Goal: Communication & Community: Connect with others

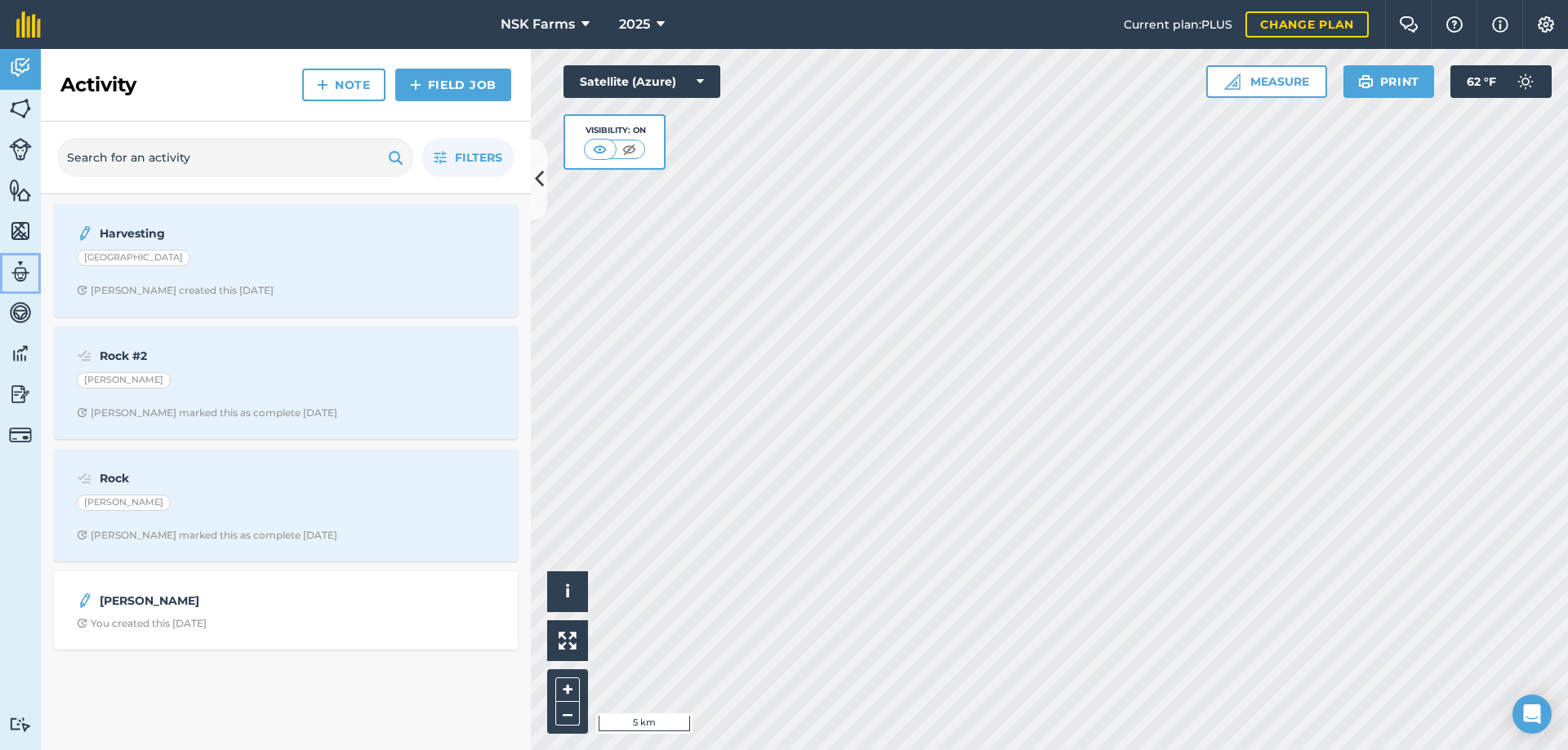
click at [21, 270] on img at bounding box center [21, 272] width 23 height 25
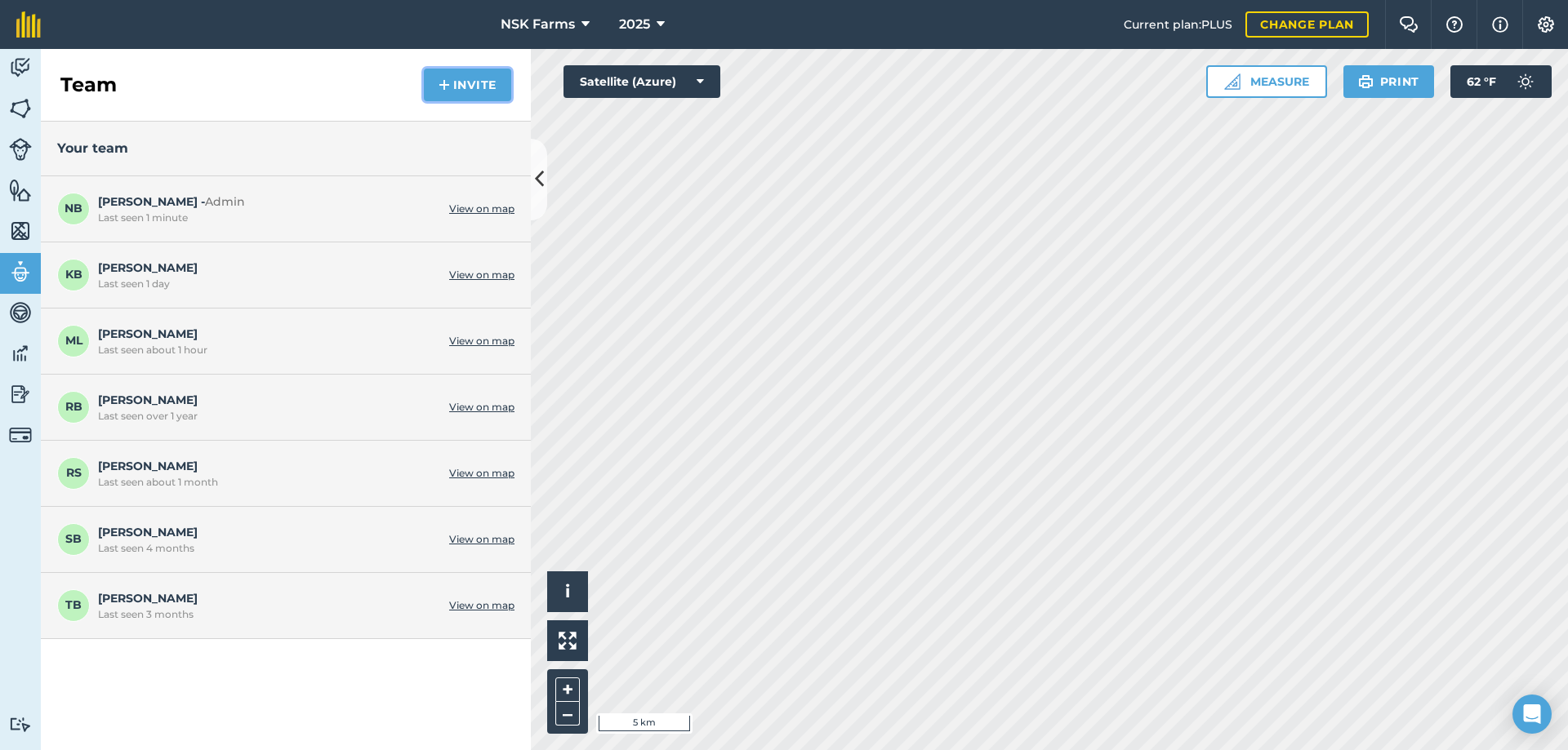
click at [451, 82] on button "Invite" at bounding box center [467, 85] width 88 height 33
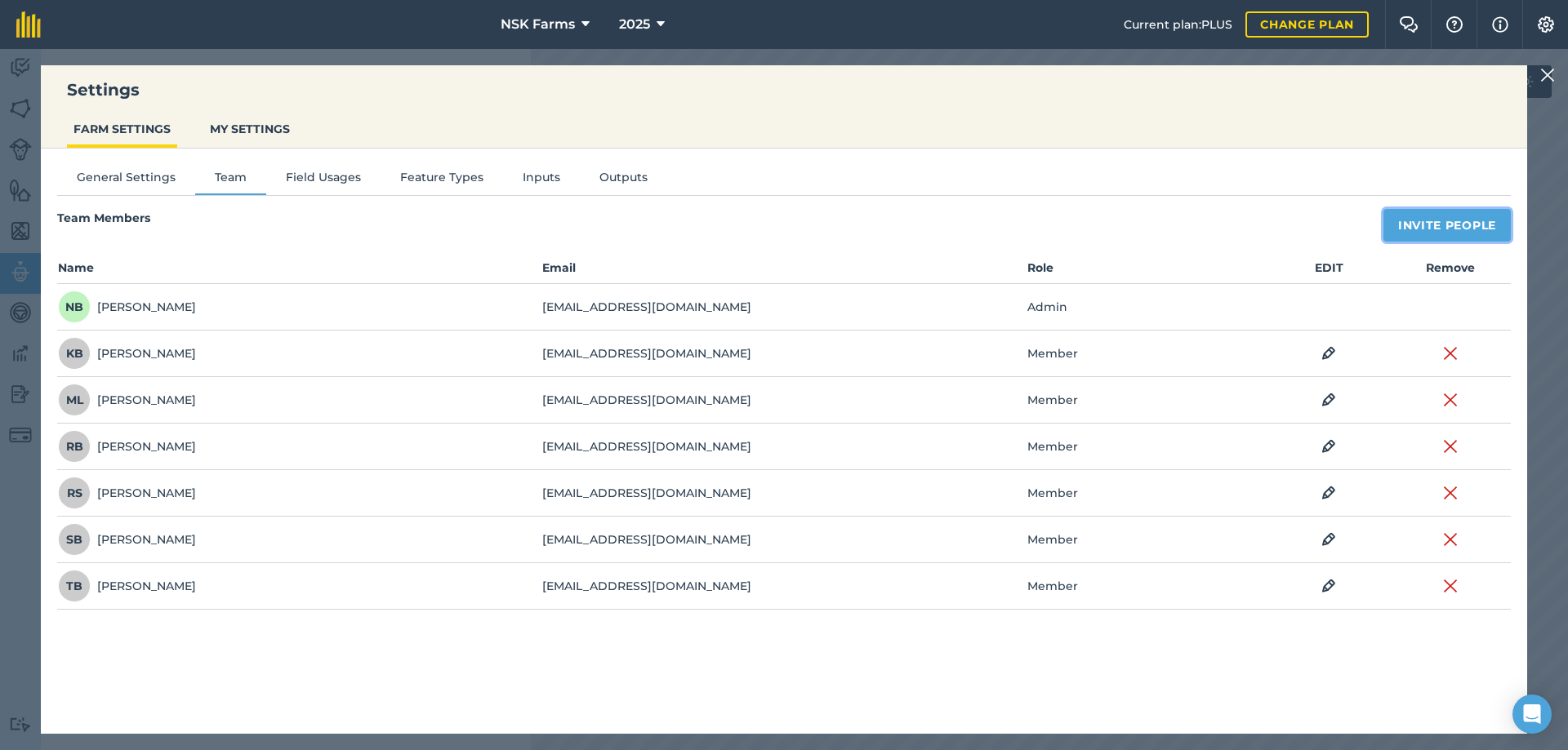
click at [1427, 220] on button "Invite People" at bounding box center [1447, 225] width 127 height 33
select select "MEMBER"
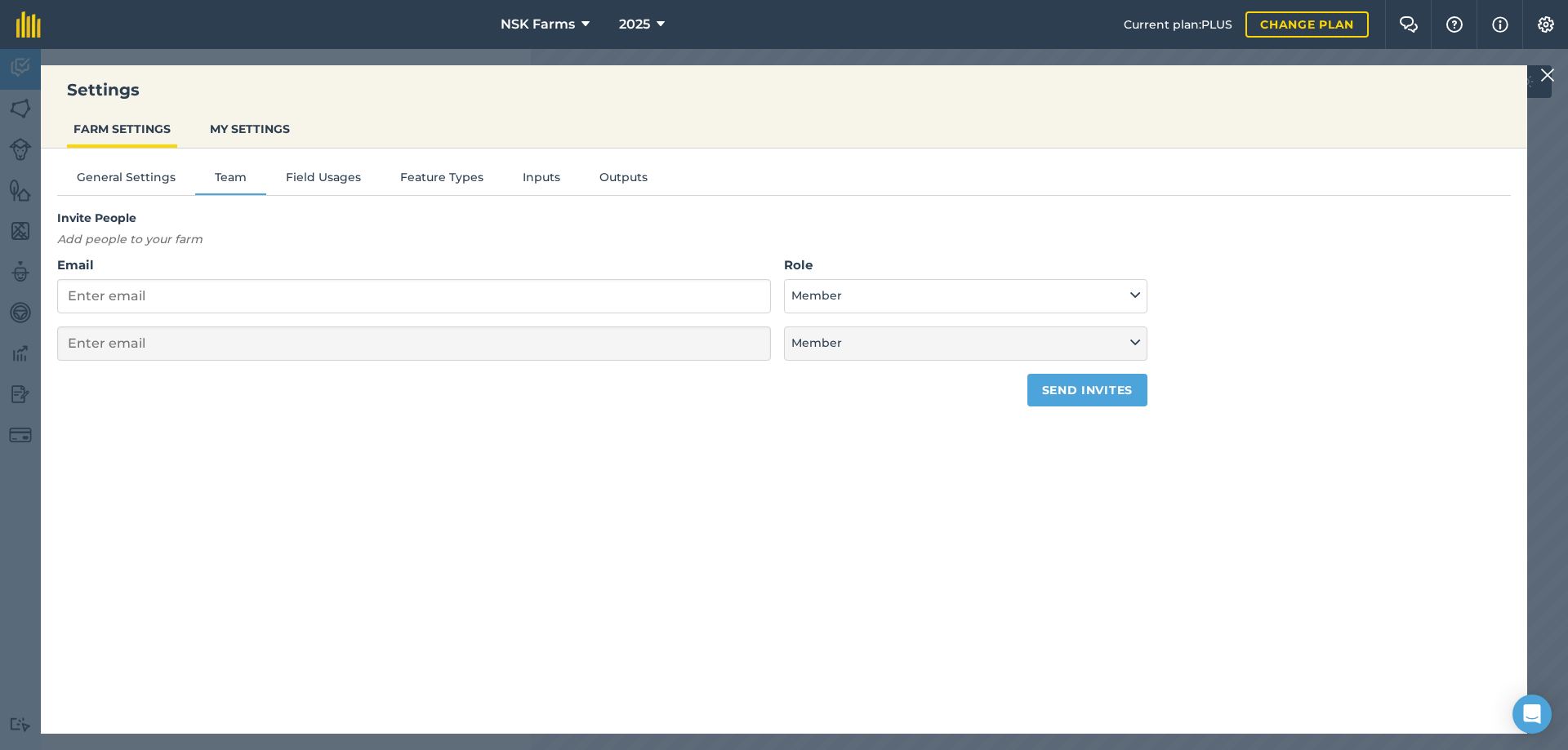
click at [1547, 76] on img at bounding box center [1547, 75] width 15 height 20
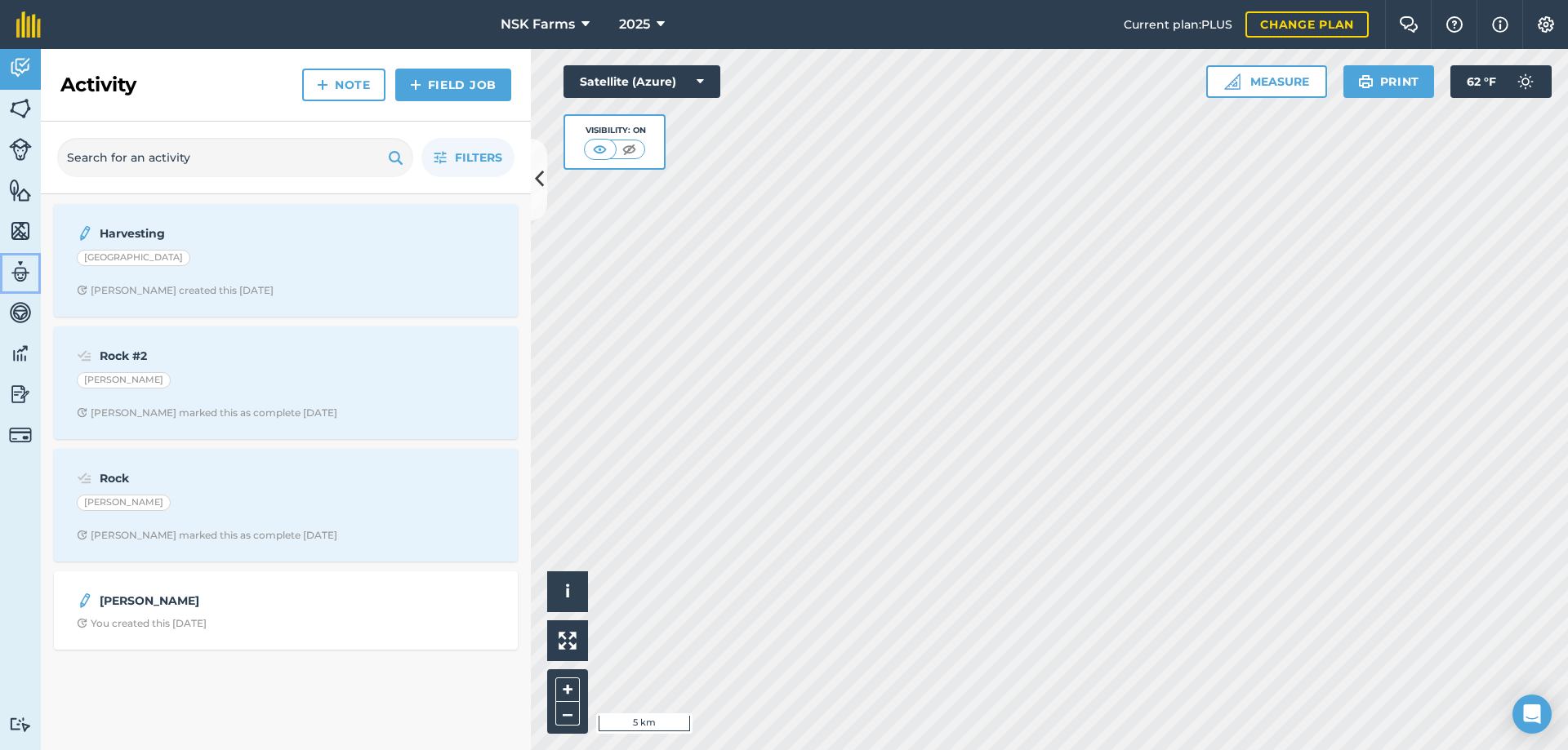
click at [25, 273] on img at bounding box center [21, 272] width 23 height 25
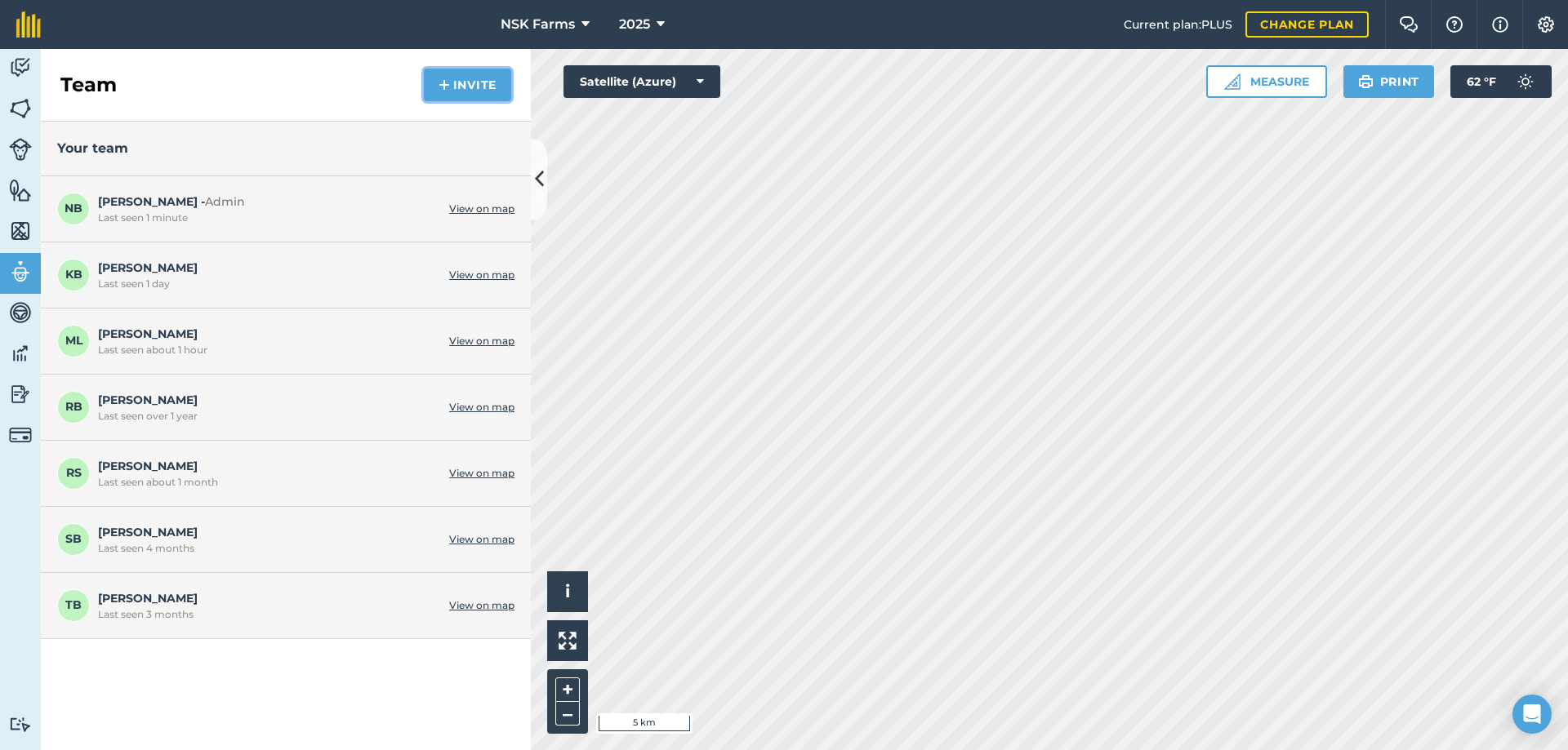
click at [474, 91] on button "Invite" at bounding box center [467, 85] width 88 height 33
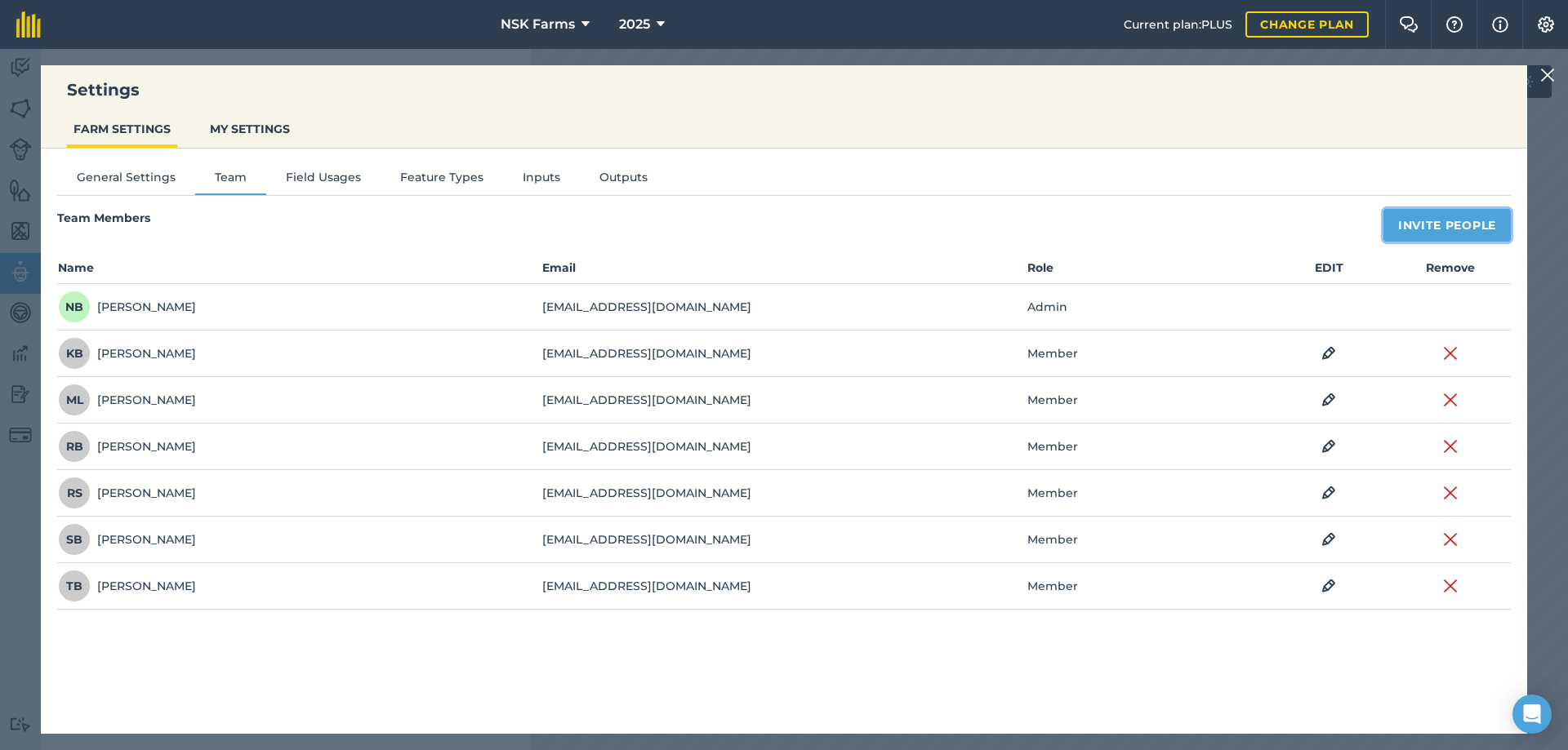
click at [1443, 225] on button "Invite People" at bounding box center [1447, 225] width 127 height 33
select select "MEMBER"
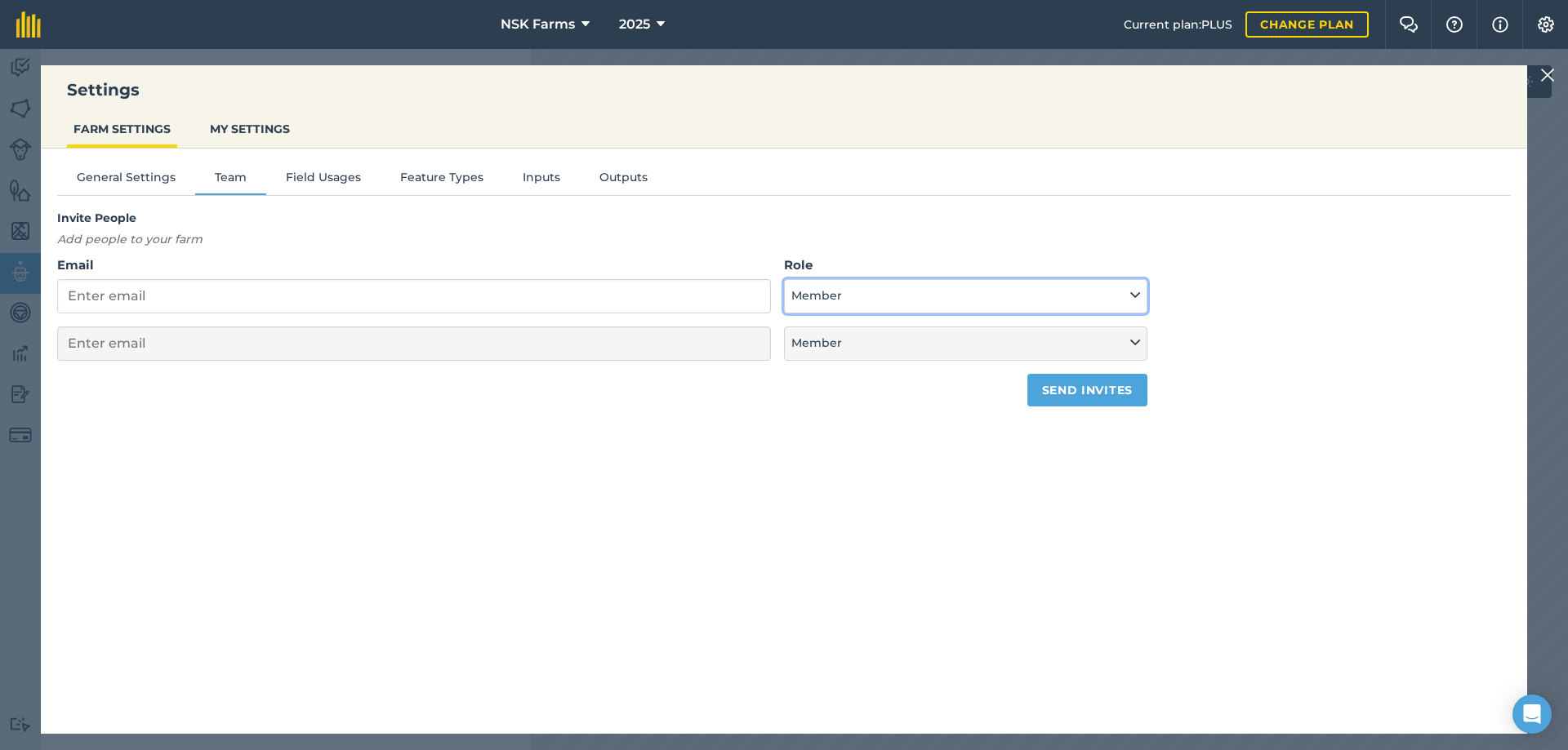
click at [1134, 294] on icon at bounding box center [1135, 296] width 10 height 18
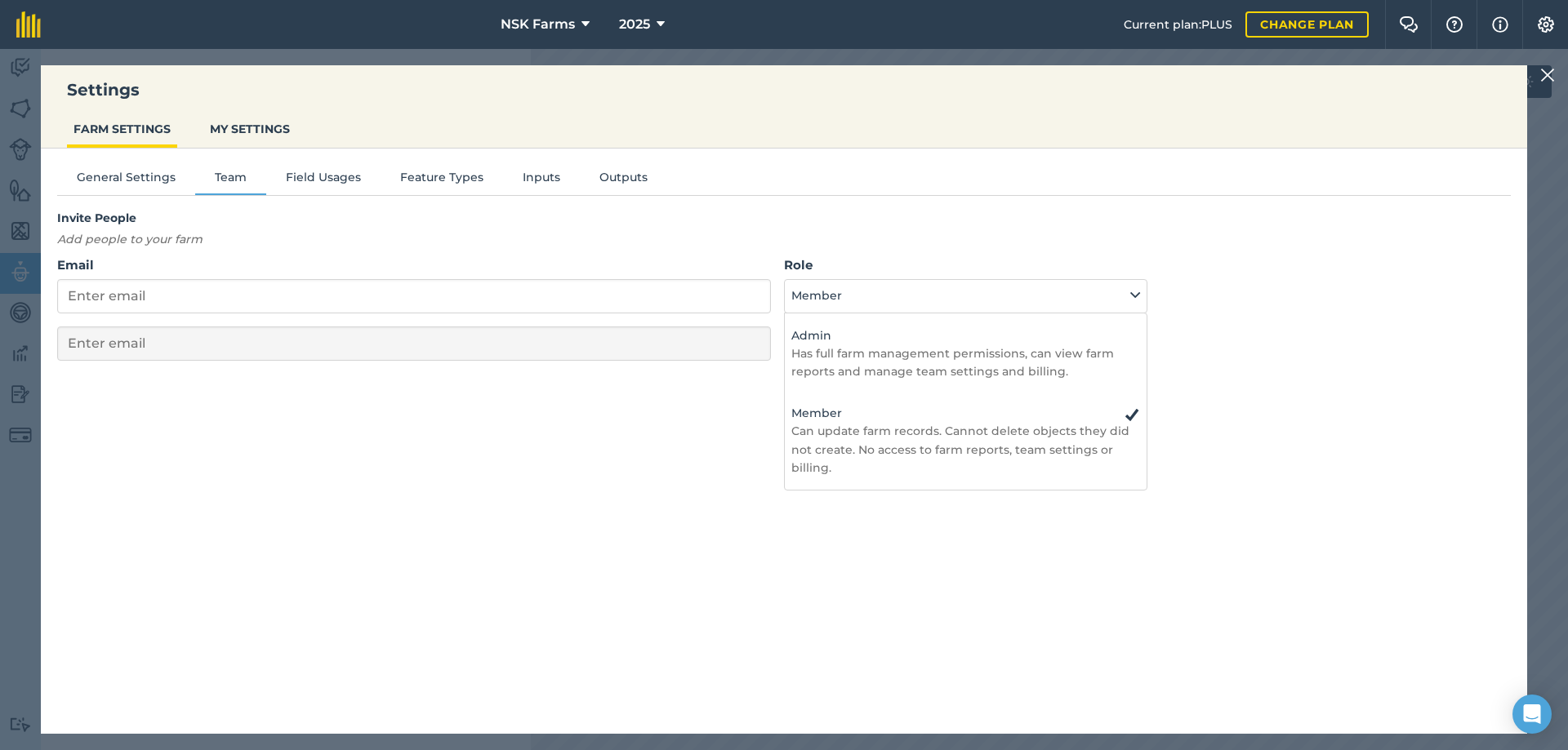
drag, startPoint x: 791, startPoint y: 192, endPoint x: 802, endPoint y: 211, distance: 22.0
click at [795, 196] on div "General Settings Team Field Usages Feature Types Inputs Outputs Invite People A…" at bounding box center [784, 433] width 1486 height 569
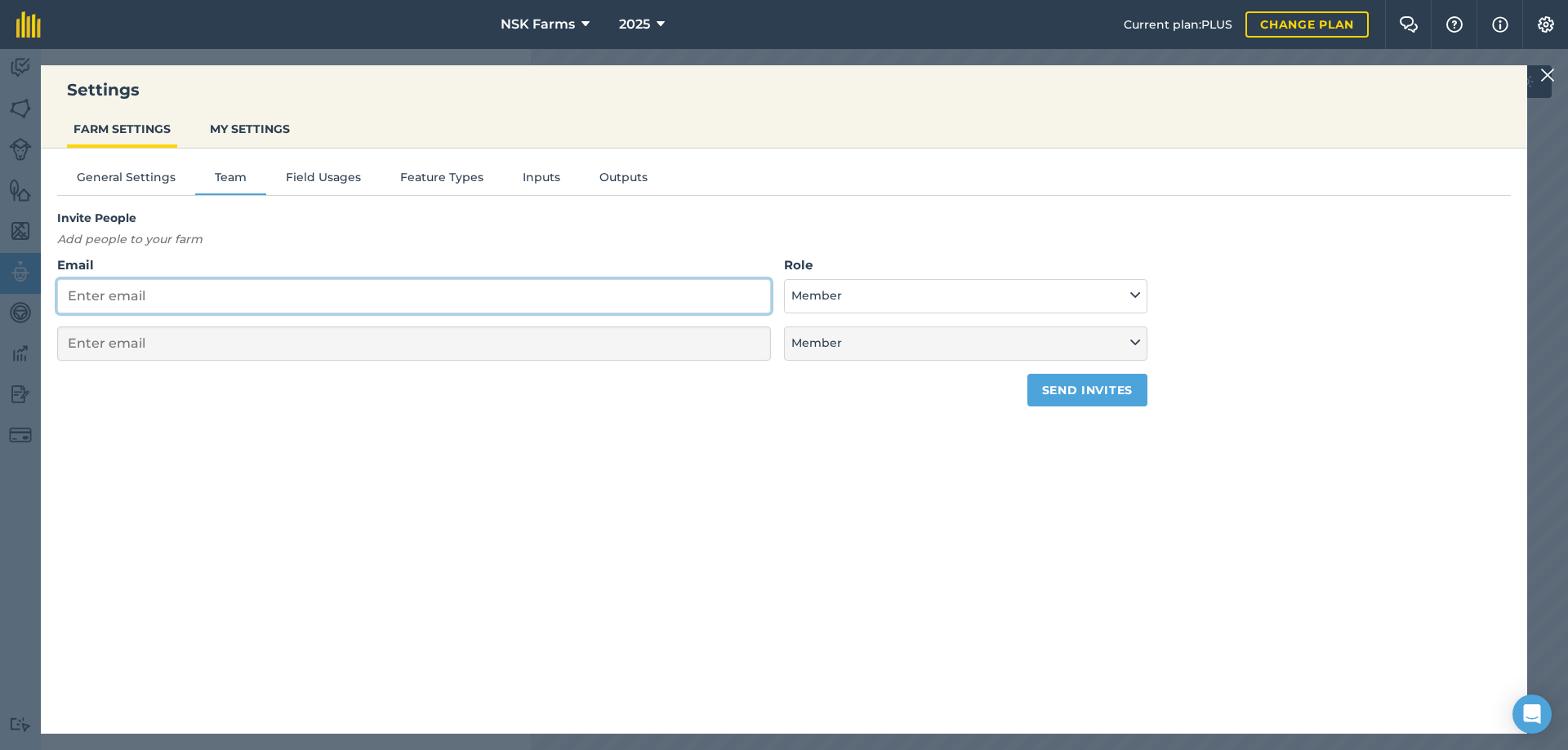
click at [100, 302] on input "Email" at bounding box center [414, 297] width 713 height 34
type input "t"
select select "MEMBER"
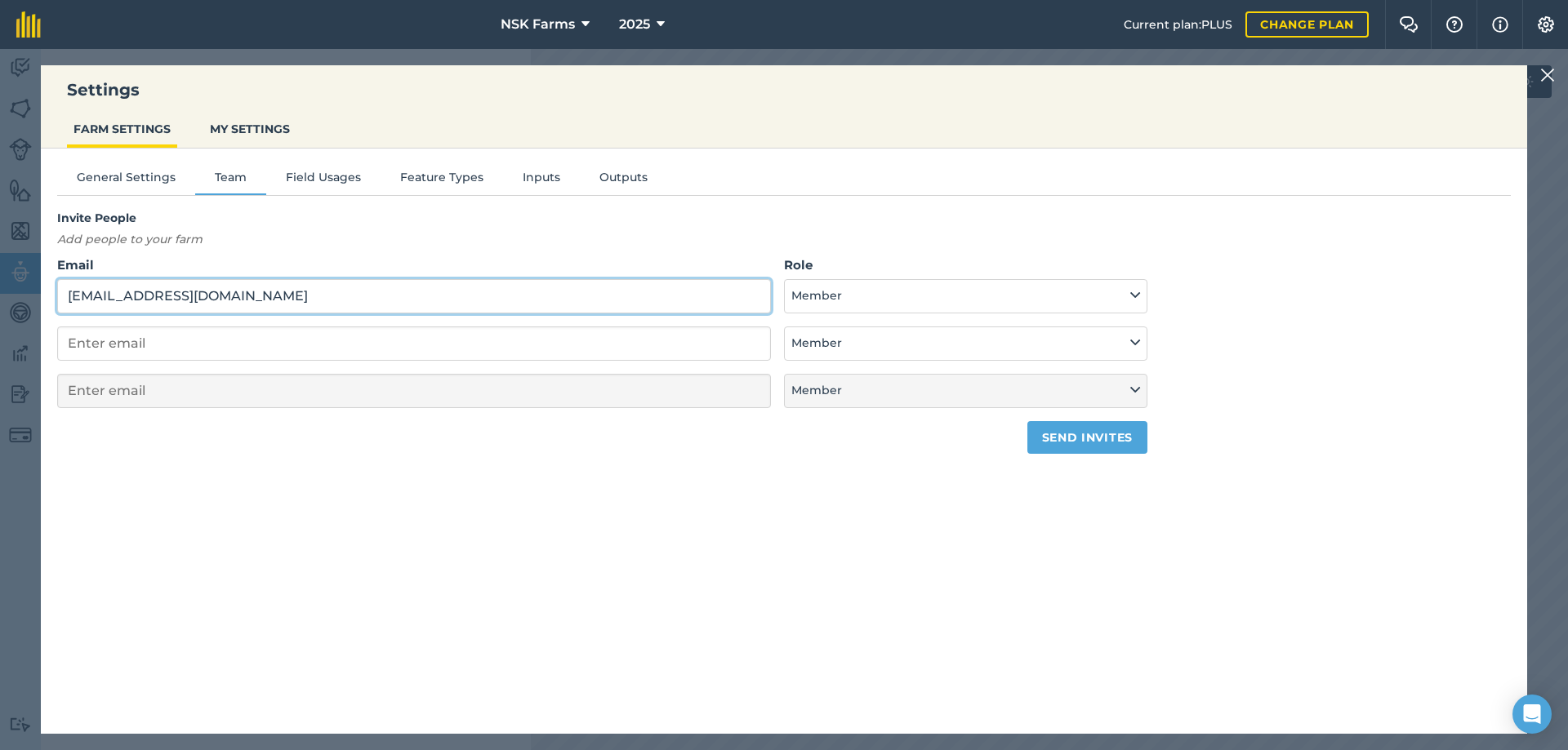
type input "[EMAIL_ADDRESS][DOMAIN_NAME]"
click at [1085, 437] on button "Send invites" at bounding box center [1087, 438] width 120 height 33
